Goal: Navigation & Orientation: Find specific page/section

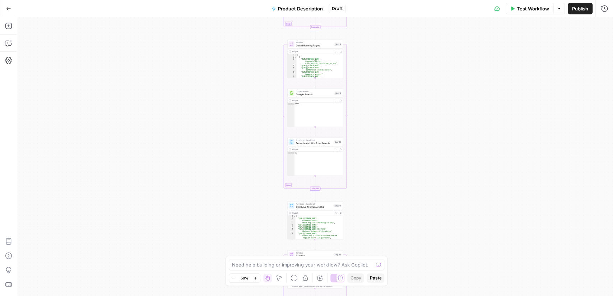
click at [9, 13] on button "Go Back" at bounding box center [8, 8] width 13 height 13
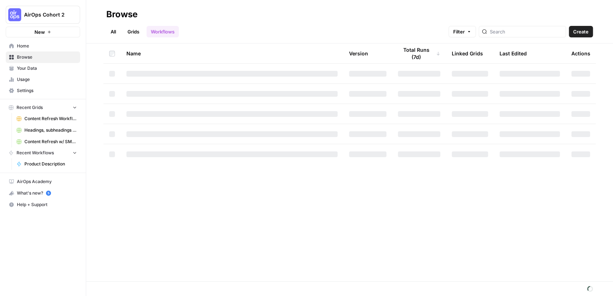
click at [27, 18] on span "AirOps Cohort 2" at bounding box center [45, 14] width 43 height 7
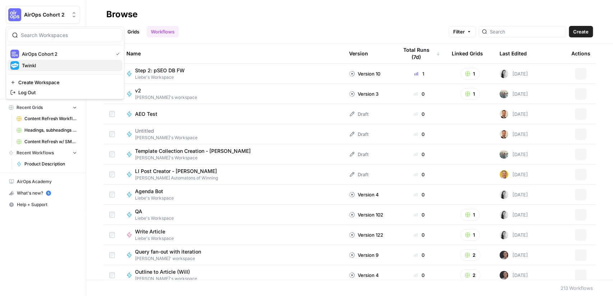
click at [30, 61] on div "Twinkl" at bounding box center [64, 65] width 109 height 9
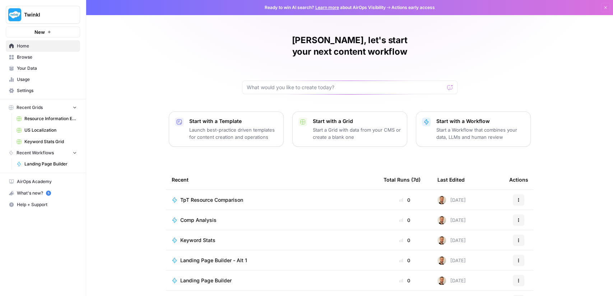
click at [28, 72] on link "Your Data" at bounding box center [43, 68] width 74 height 11
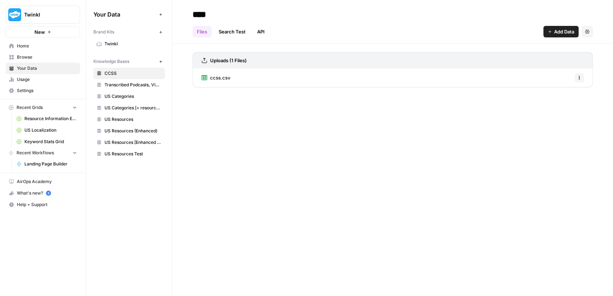
click at [110, 40] on link "Twinkl" at bounding box center [129, 43] width 72 height 11
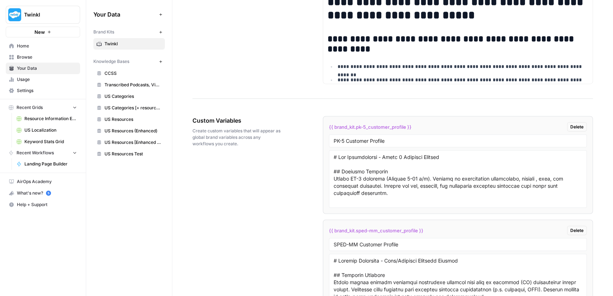
scroll to position [1169, 0]
click at [230, 116] on span "Custom Variables" at bounding box center [238, 120] width 90 height 9
copy span "Custom Variables"
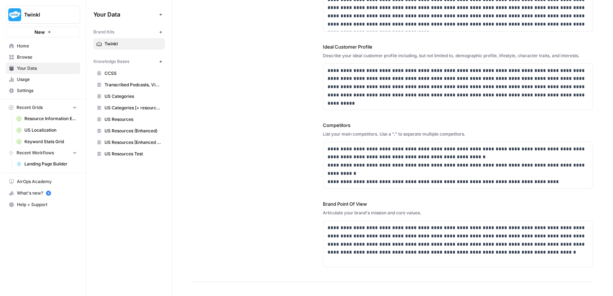
scroll to position [130, 0]
